Goal: Transaction & Acquisition: Purchase product/service

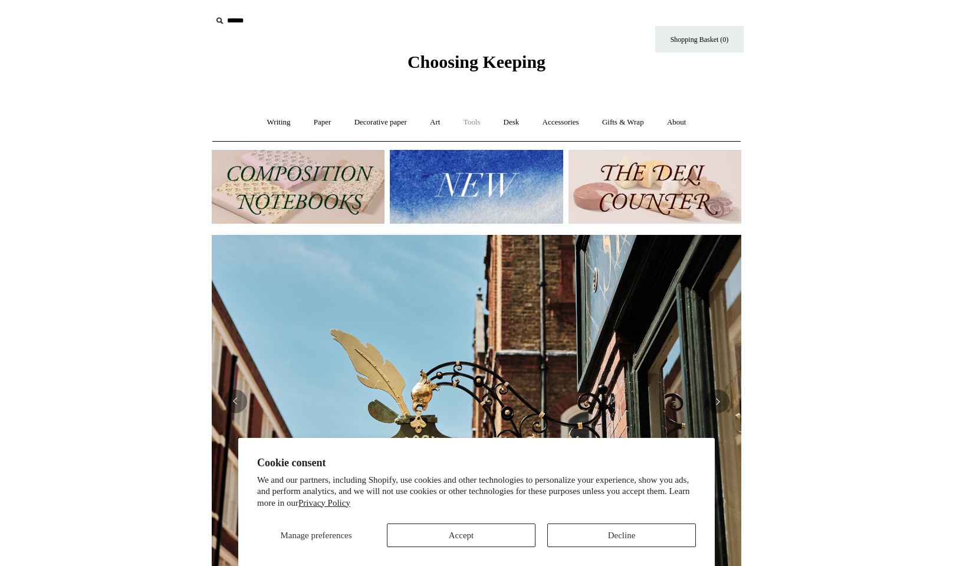
scroll to position [6, 0]
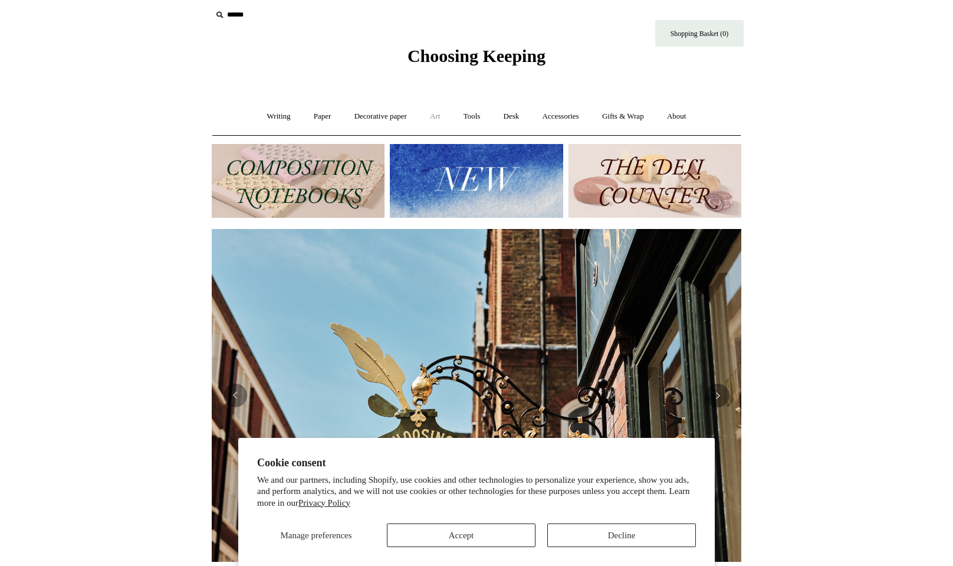
click at [437, 119] on link "Art +" at bounding box center [434, 116] width 31 height 31
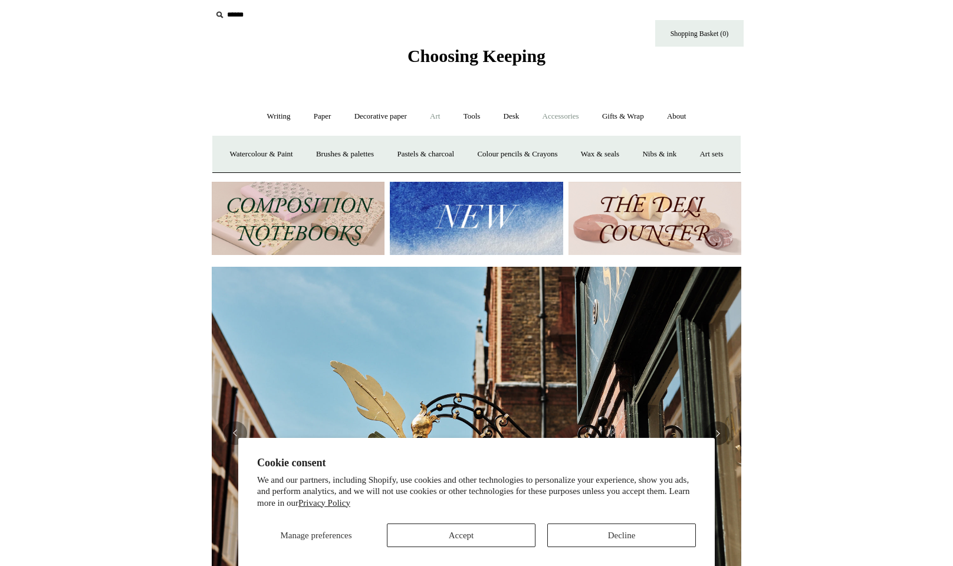
click at [548, 118] on link "Accessories +" at bounding box center [561, 116] width 58 height 31
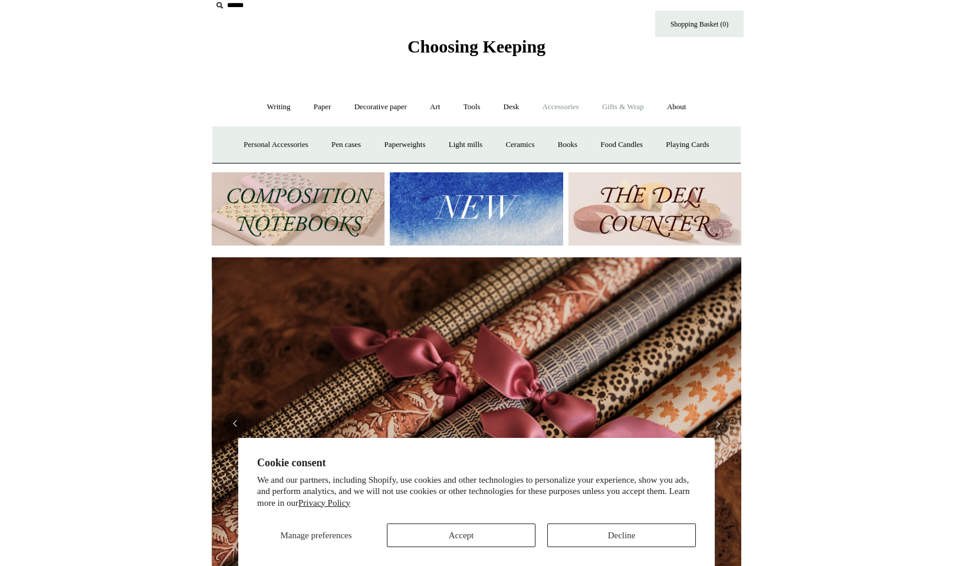
scroll to position [0, 1060]
drag, startPoint x: 492, startPoint y: 529, endPoint x: 526, endPoint y: 424, distance: 109.9
click at [493, 529] on button "Accept" at bounding box center [461, 535] width 149 height 24
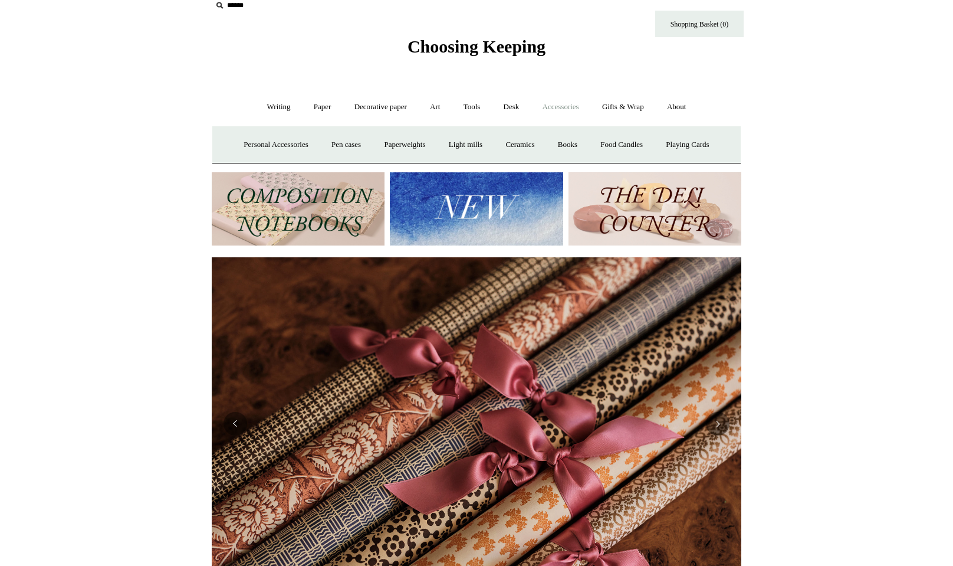
scroll to position [0, 0]
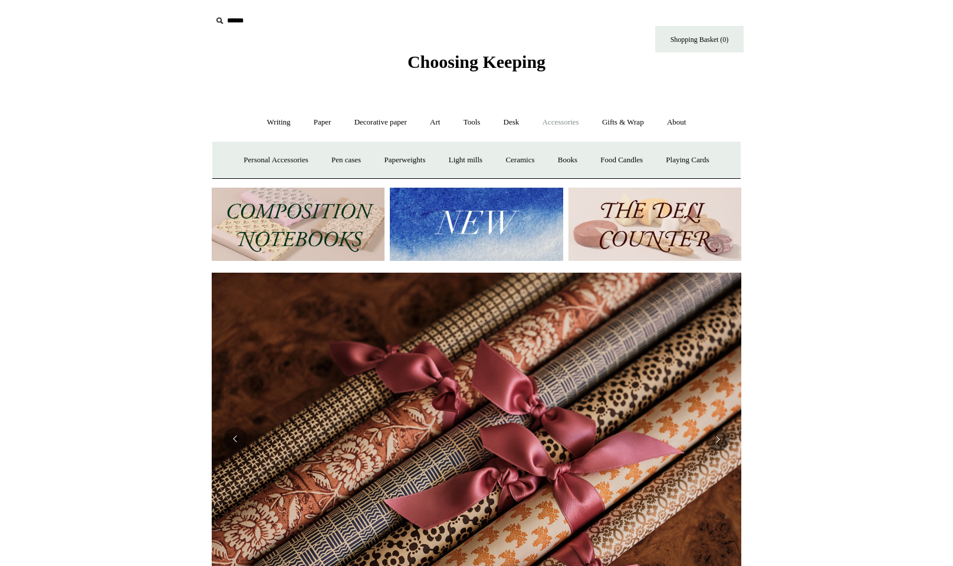
click at [238, 19] on input "text" at bounding box center [284, 21] width 145 height 22
type input "*********"
click at [340, 10] on input "*" at bounding box center [346, 20] width 12 height 21
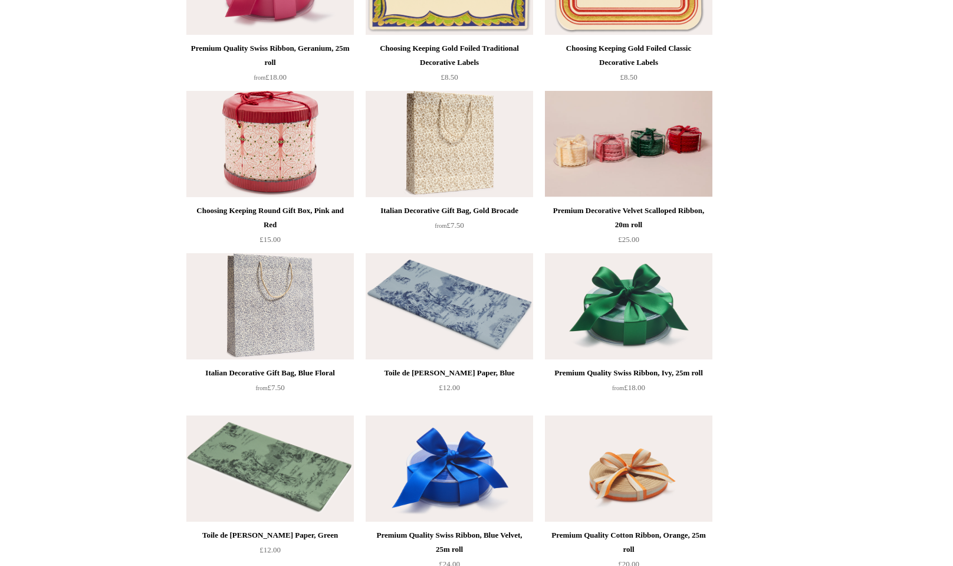
scroll to position [1941, 0]
